Goal: Transaction & Acquisition: Purchase product/service

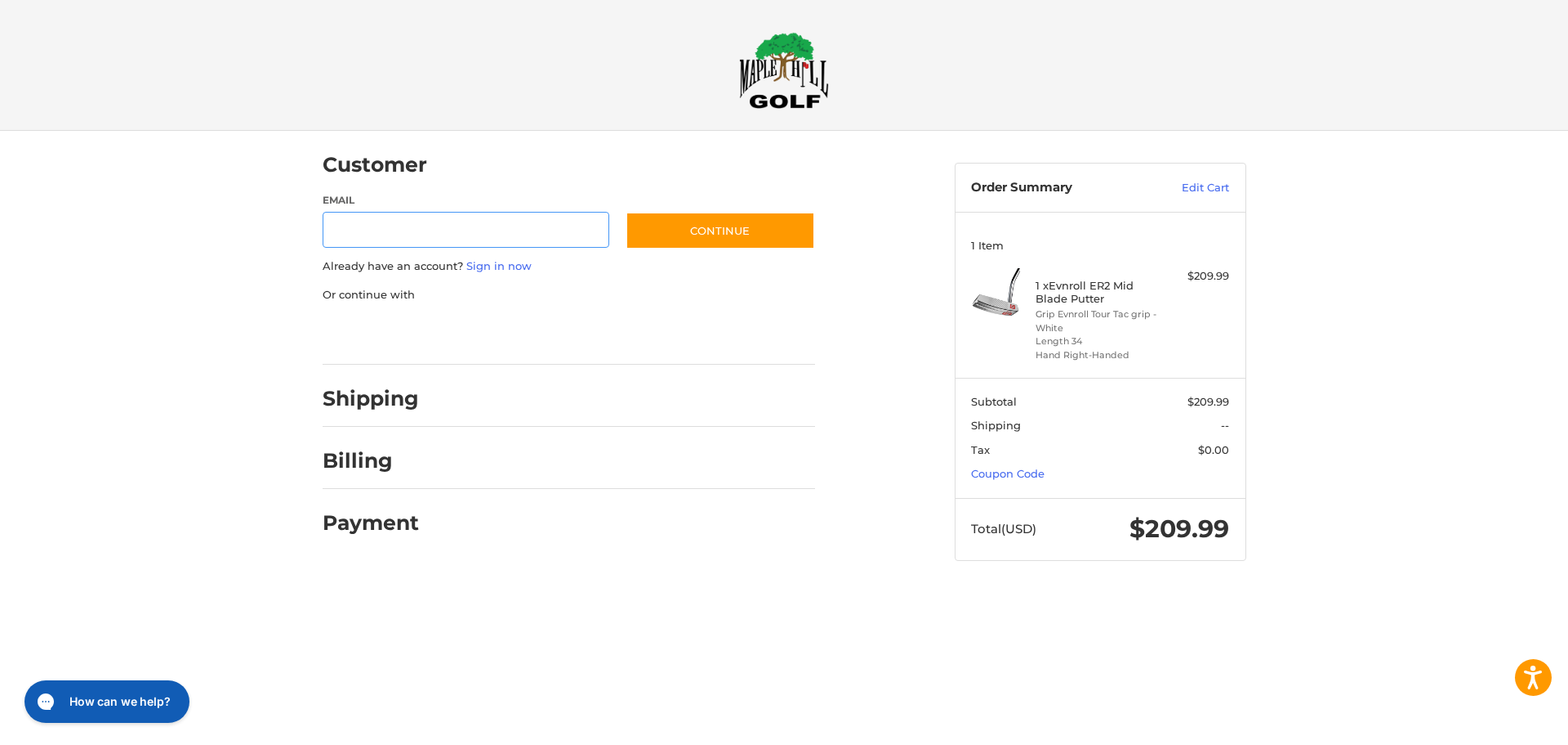
click at [463, 230] on input "Email" at bounding box center [466, 230] width 288 height 37
type input "**********"
click at [704, 219] on button "Continue" at bounding box center [720, 231] width 189 height 37
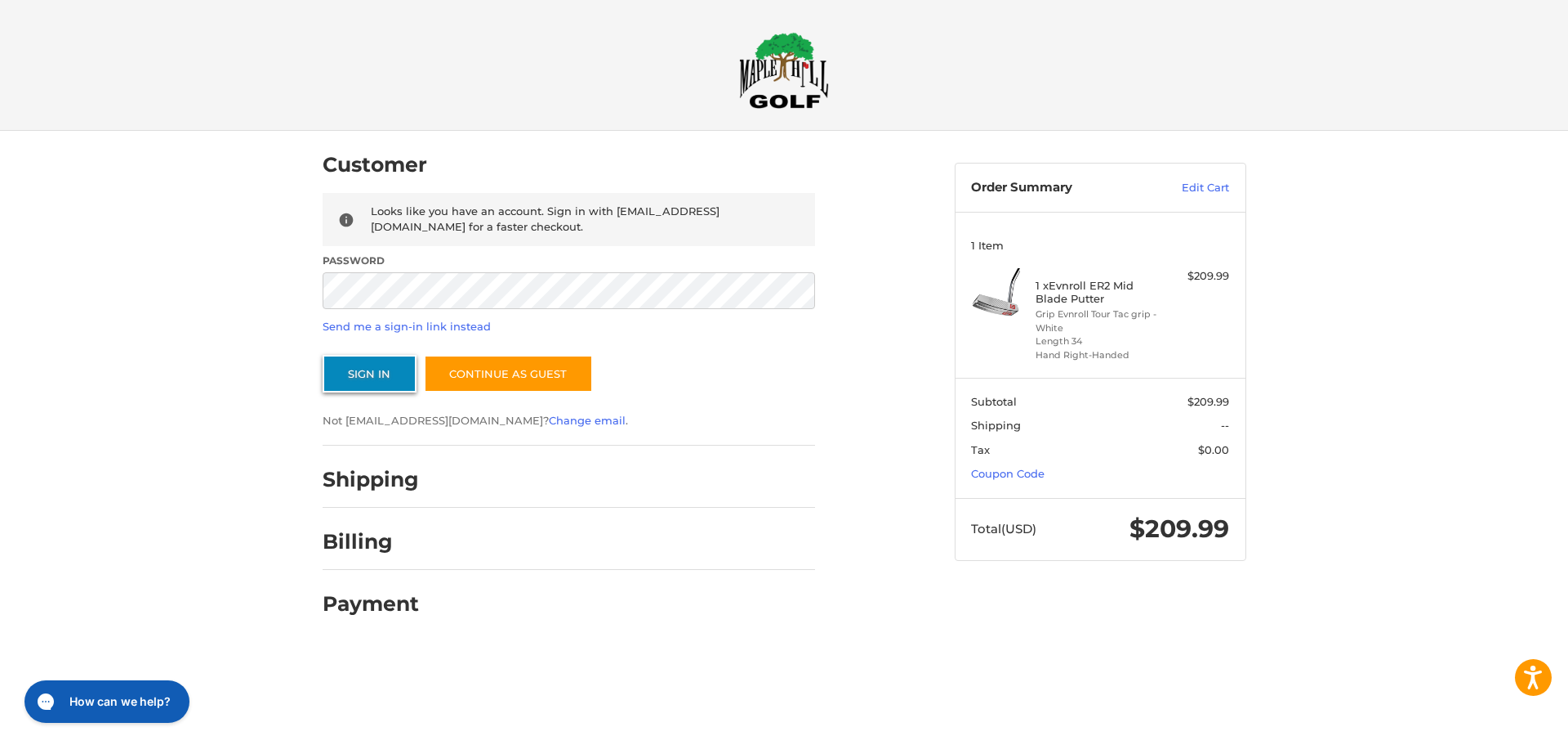
click at [381, 378] on button "Sign In" at bounding box center [369, 373] width 94 height 37
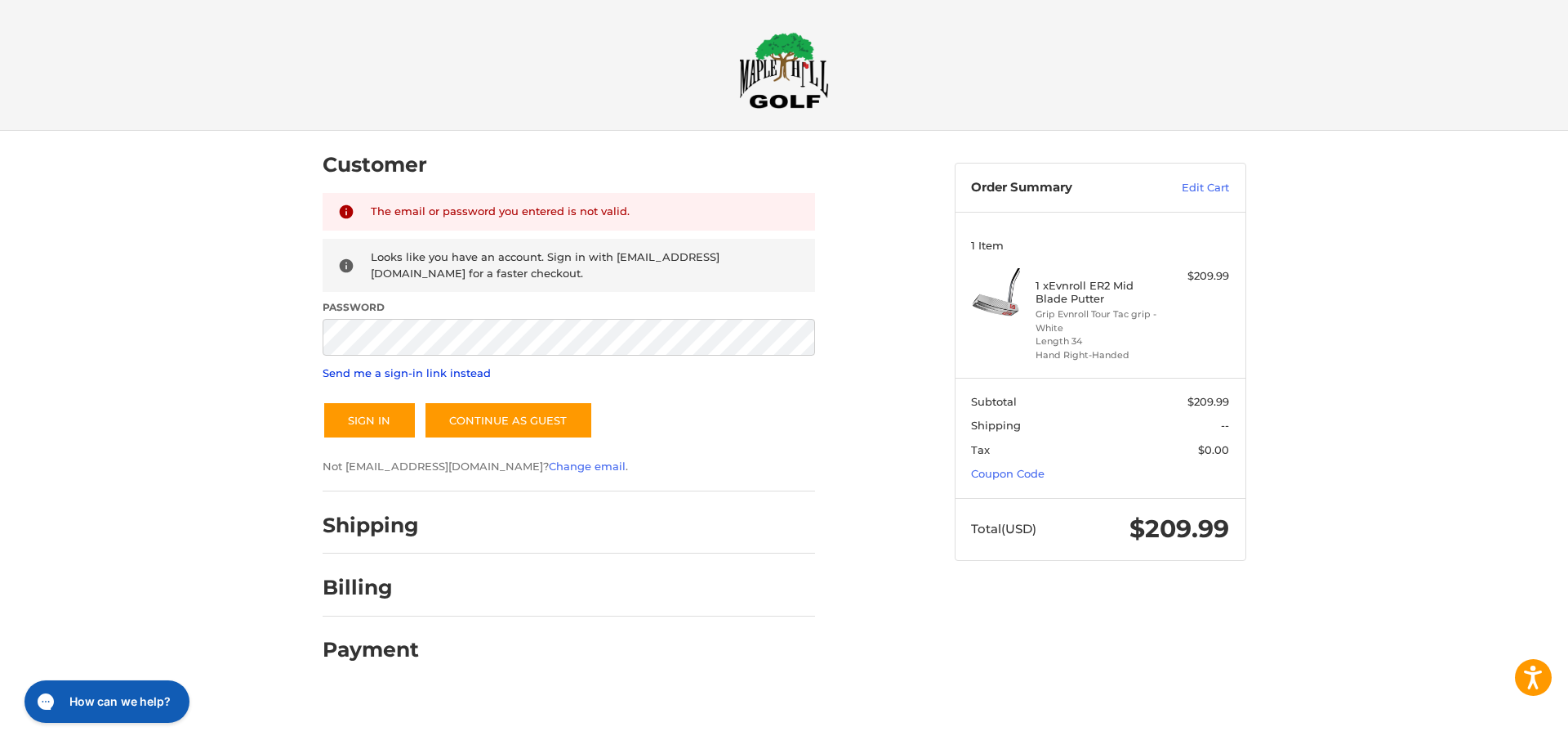
click at [377, 374] on link "Send me a sign-in link instead" at bounding box center [406, 372] width 169 height 13
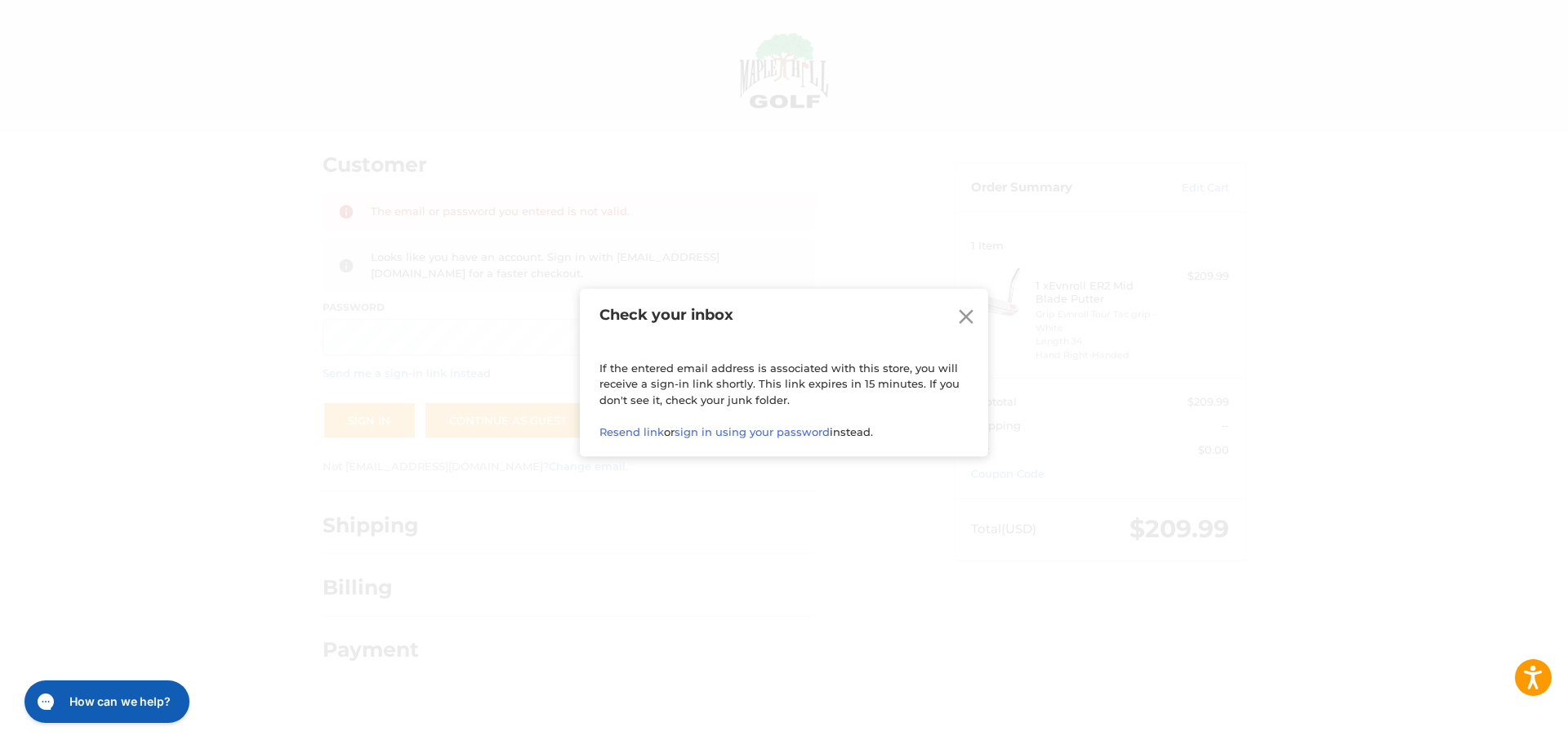
click at [966, 310] on icon at bounding box center [965, 316] width 15 height 15
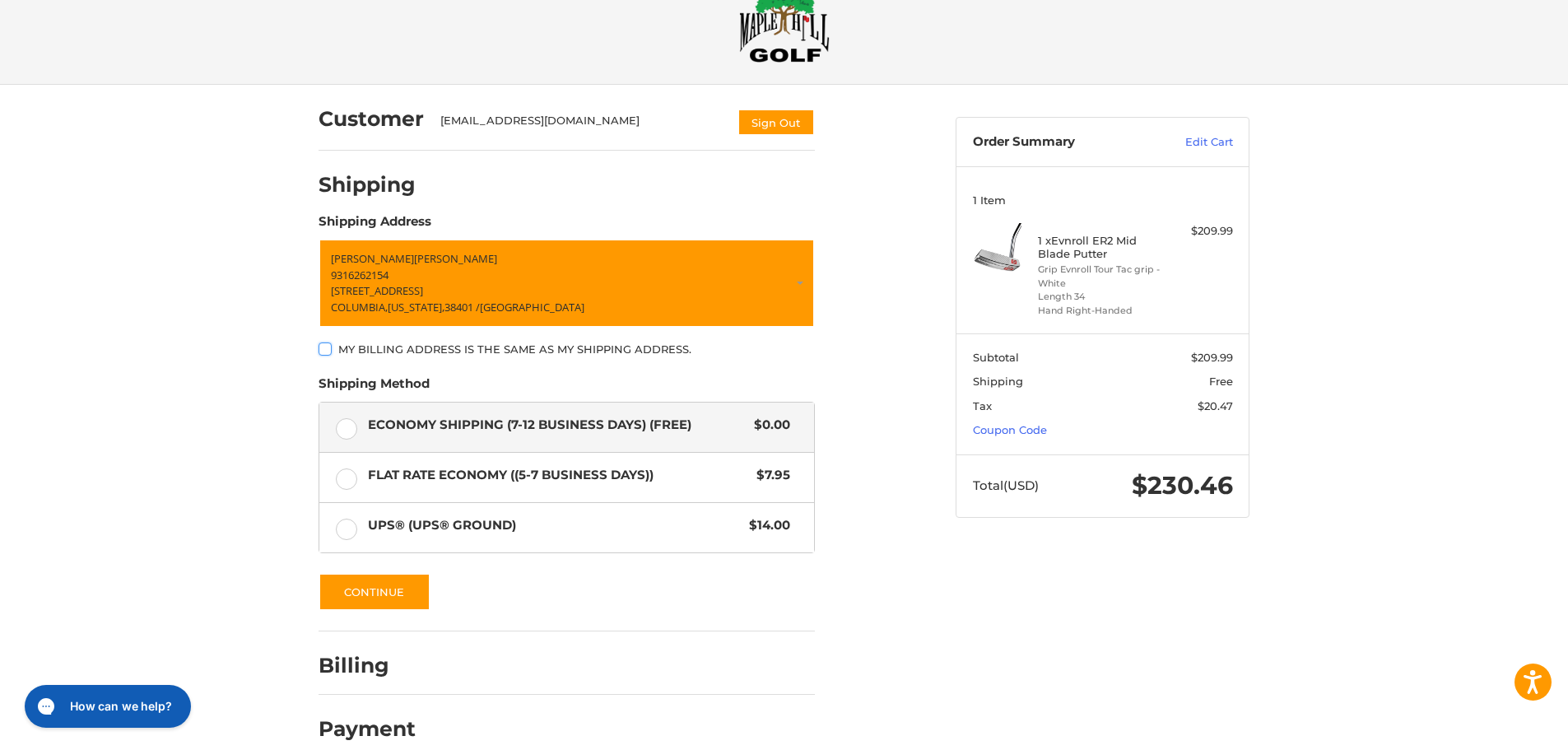
scroll to position [70, 0]
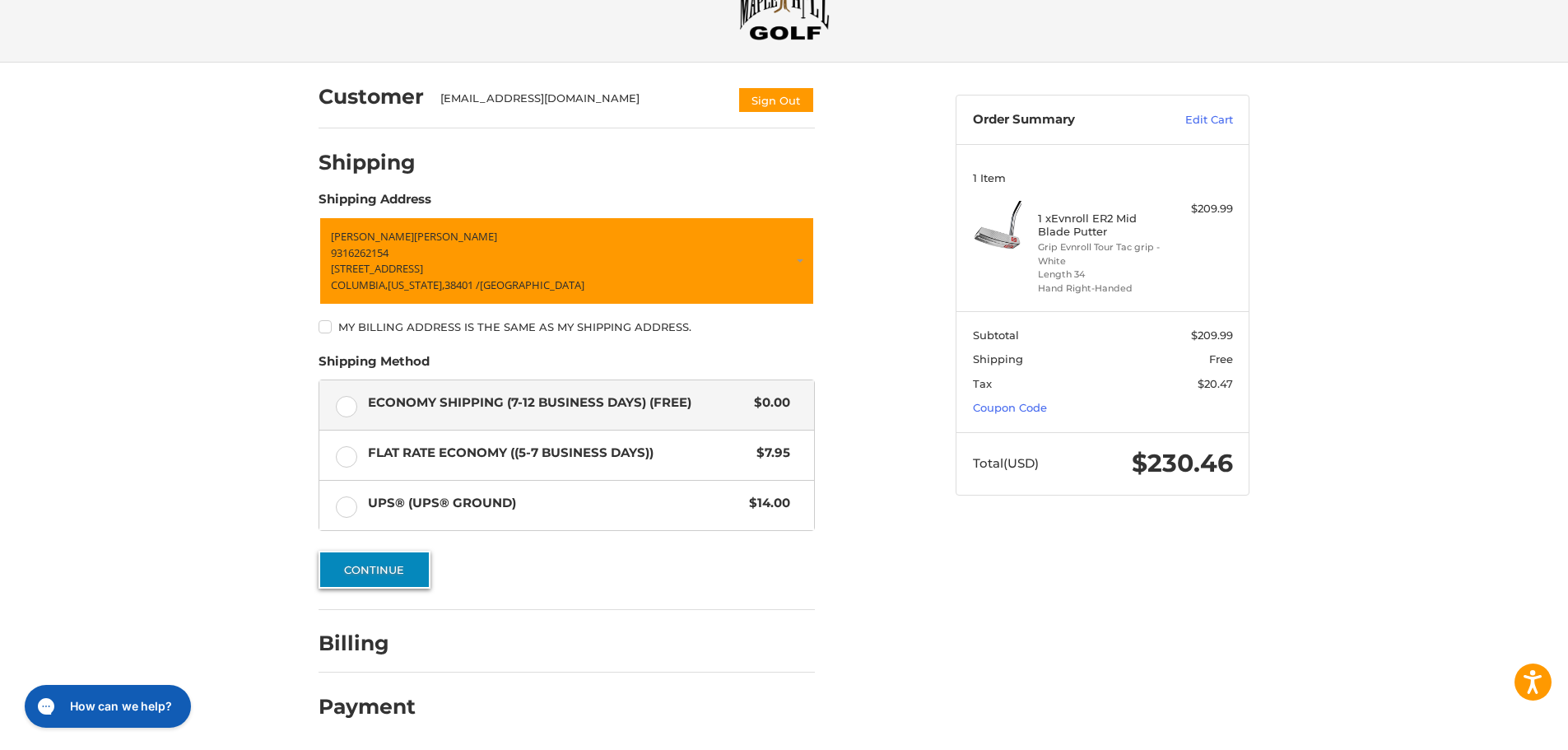
click at [374, 573] on button "Continue" at bounding box center [375, 569] width 112 height 38
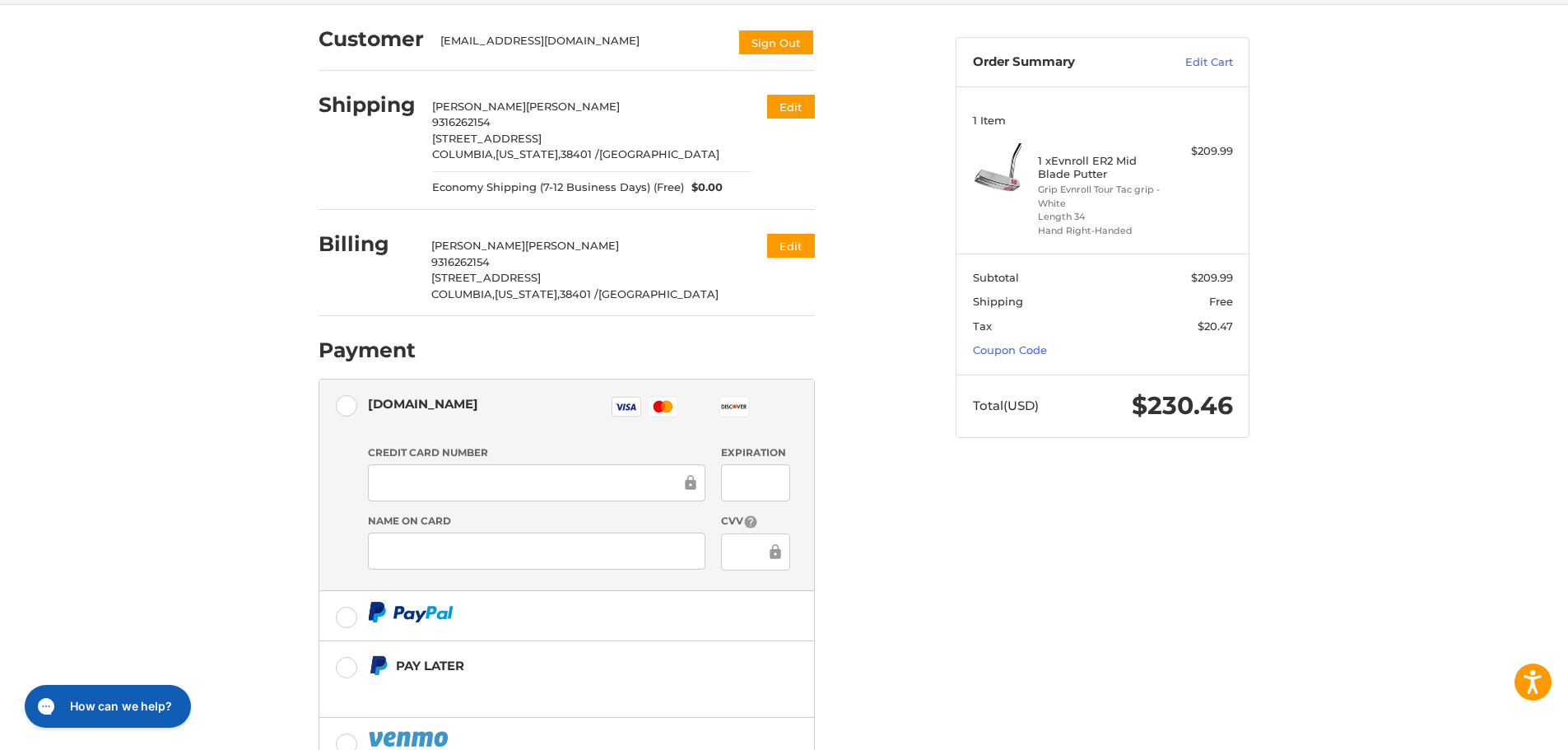
scroll to position [83, 0]
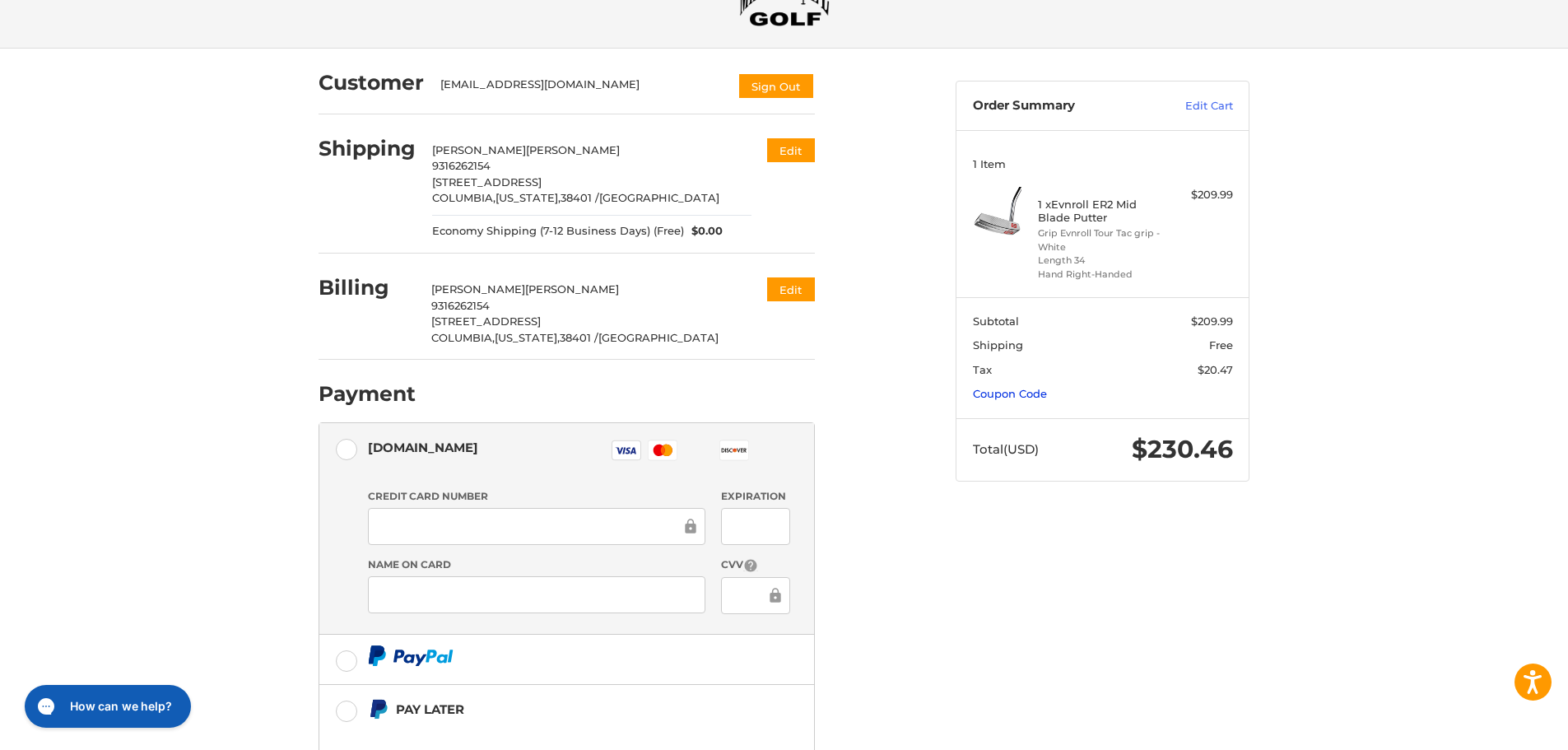
click at [1020, 395] on link "Coupon Code" at bounding box center [1010, 392] width 75 height 13
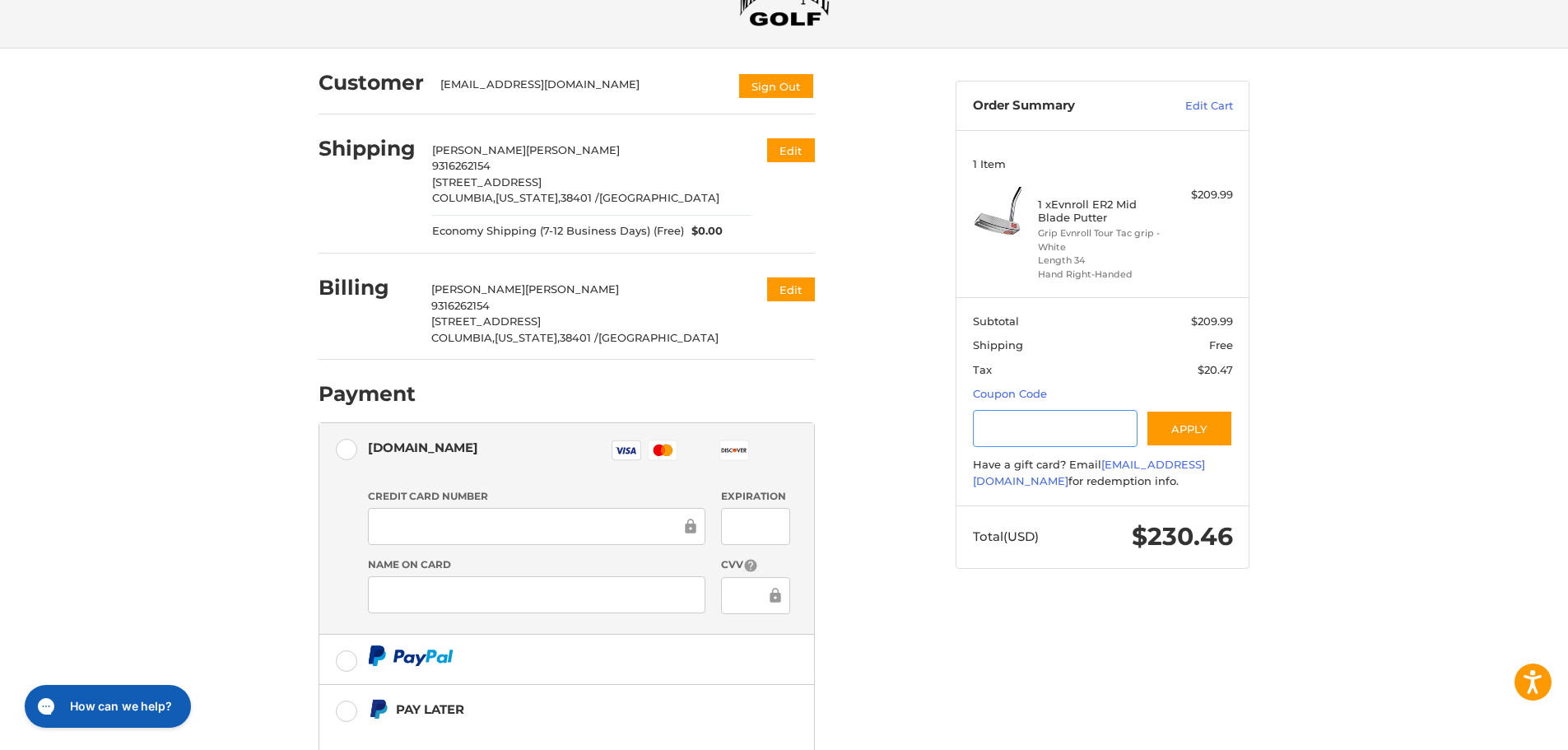
click at [1026, 427] on input "Gift Certificate or Coupon Code" at bounding box center [1055, 427] width 165 height 37
type input "********"
click at [1176, 424] on button "Apply" at bounding box center [1189, 427] width 87 height 37
